Goal: Task Accomplishment & Management: Use online tool/utility

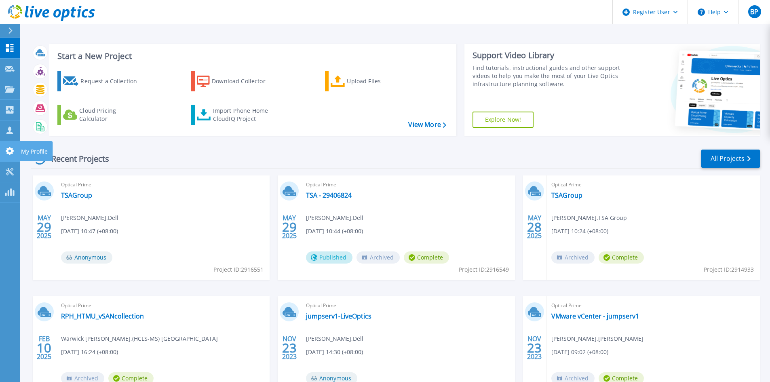
click at [12, 147] on icon at bounding box center [10, 151] width 10 height 8
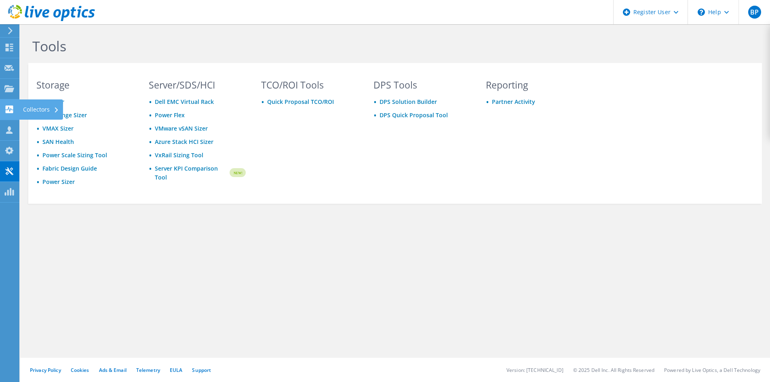
click at [7, 109] on use at bounding box center [10, 109] width 8 height 8
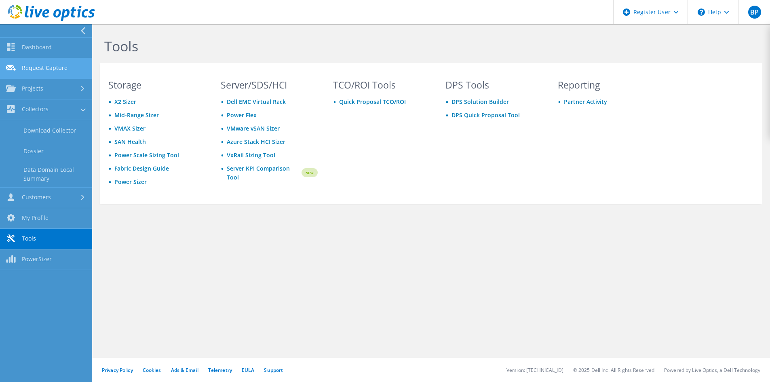
click at [46, 65] on link "Request Capture" at bounding box center [46, 68] width 92 height 21
